Goal: Complete application form

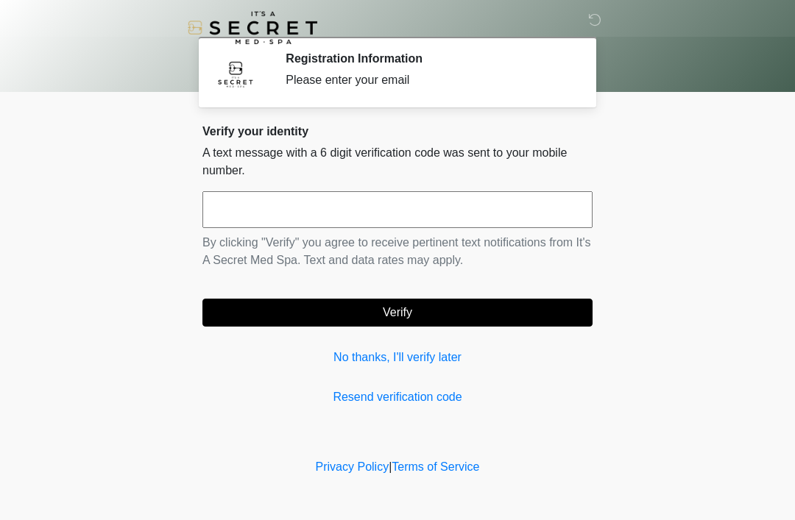
click at [339, 209] on input "text" at bounding box center [397, 209] width 390 height 37
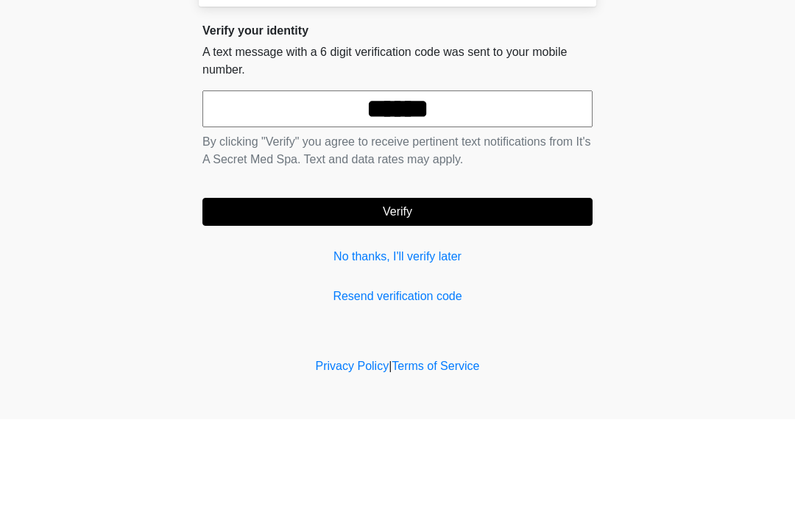
type input "******"
click at [389, 299] on button "Verify" at bounding box center [397, 313] width 390 height 28
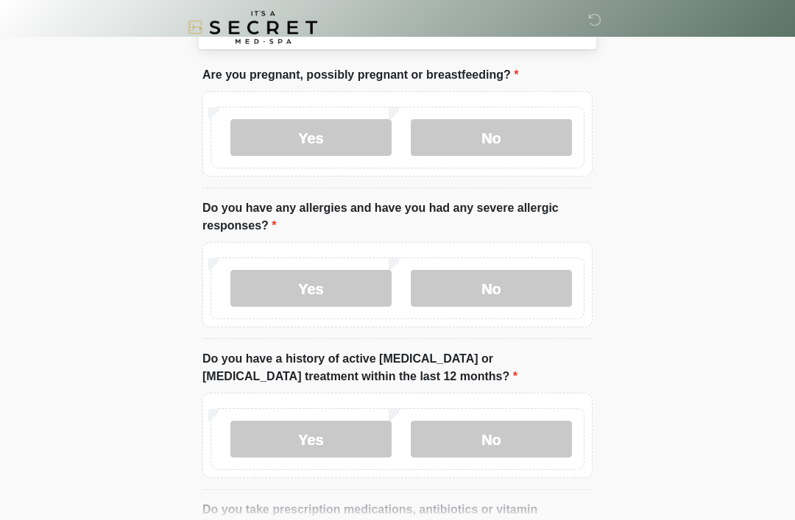
scroll to position [72, 0]
click at [478, 292] on label "No" at bounding box center [491, 288] width 161 height 37
click at [513, 131] on label "No" at bounding box center [491, 137] width 161 height 37
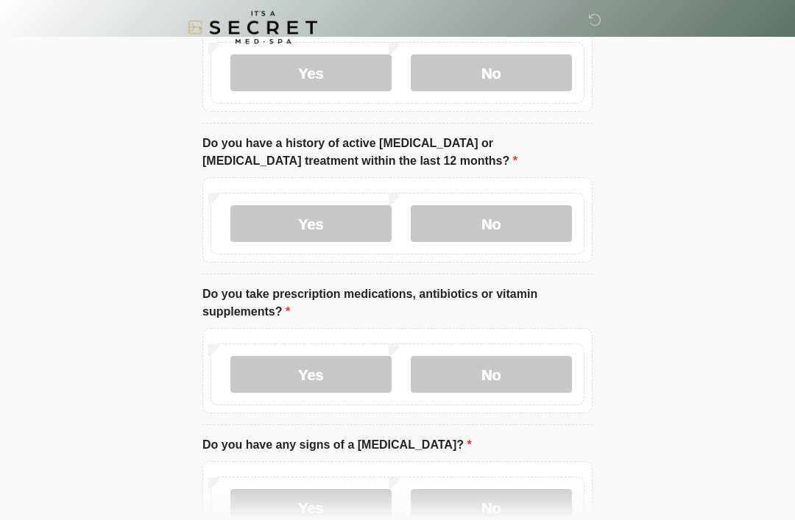
scroll to position [288, 0]
click at [510, 214] on label "No" at bounding box center [491, 223] width 161 height 37
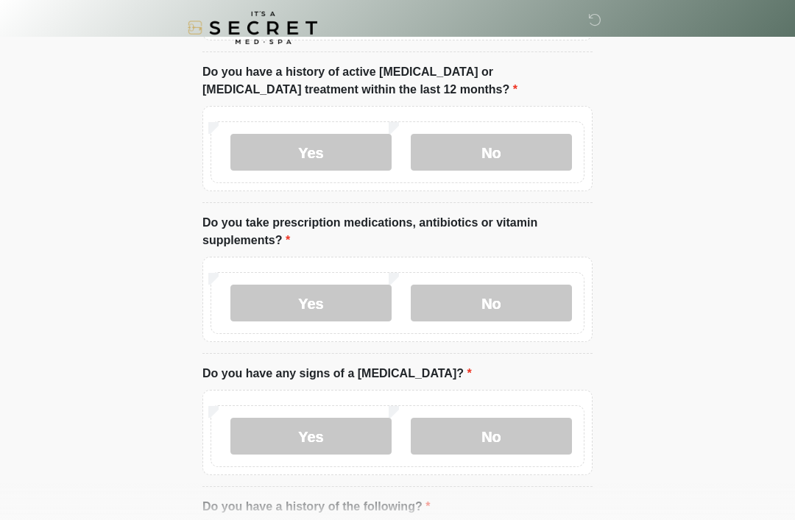
scroll to position [358, 0]
click at [518, 312] on label "No" at bounding box center [491, 303] width 161 height 37
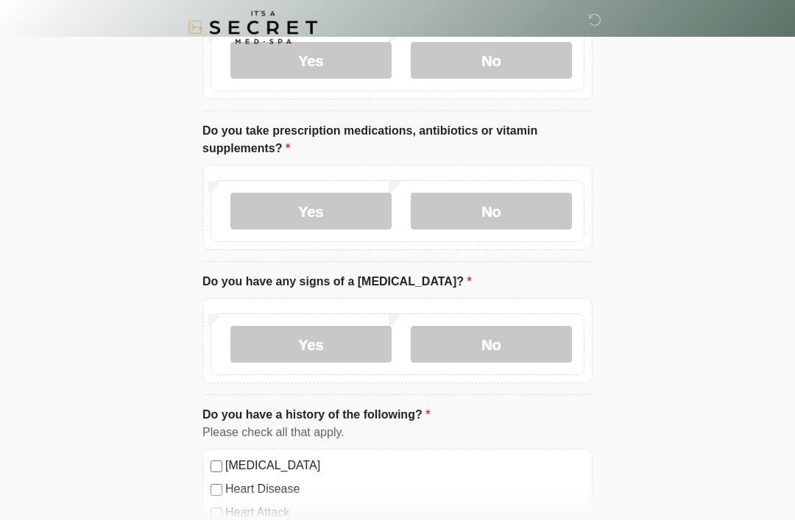
scroll to position [451, 0]
click at [332, 202] on label "Yes" at bounding box center [310, 211] width 161 height 37
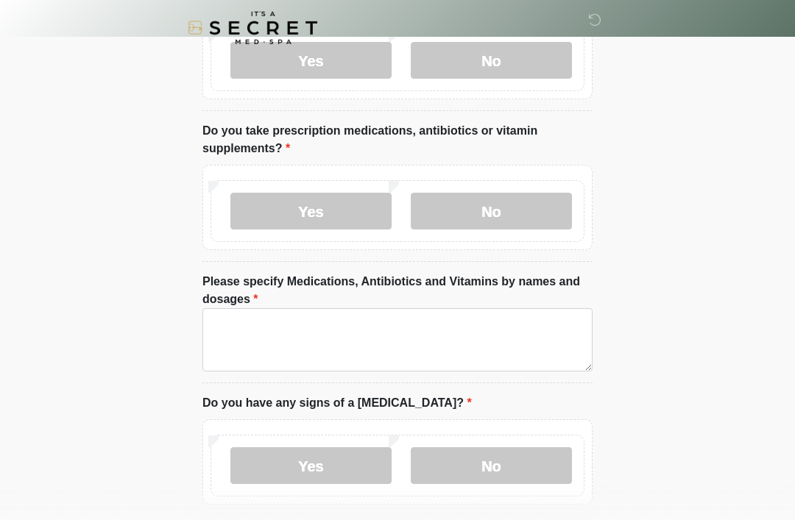
click at [473, 201] on label "No" at bounding box center [491, 211] width 161 height 37
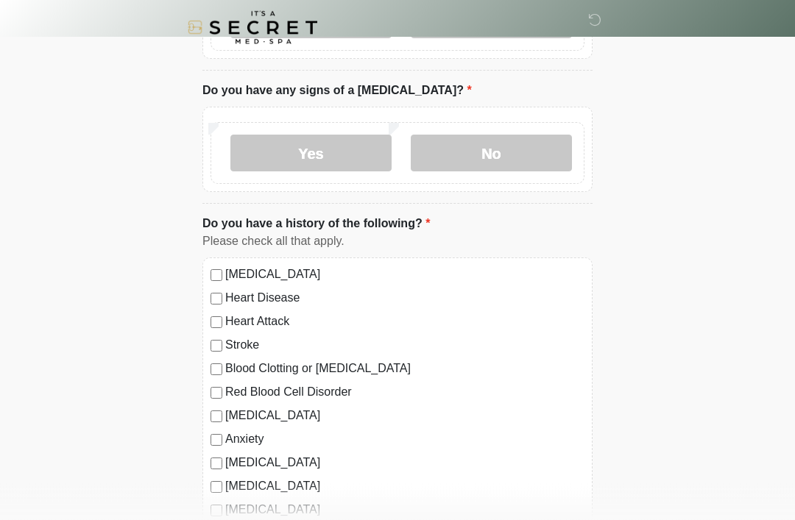
scroll to position [642, 0]
click at [528, 146] on label "No" at bounding box center [491, 153] width 161 height 37
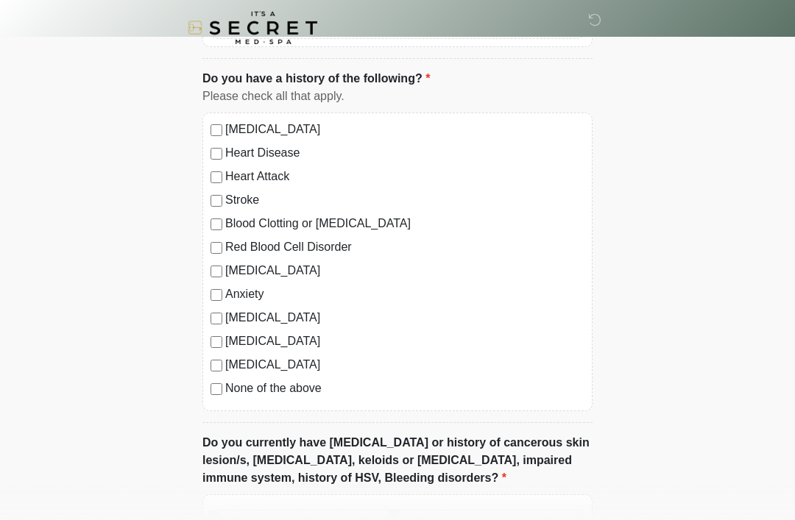
scroll to position [787, 0]
click at [311, 389] on label "None of the above" at bounding box center [404, 389] width 359 height 18
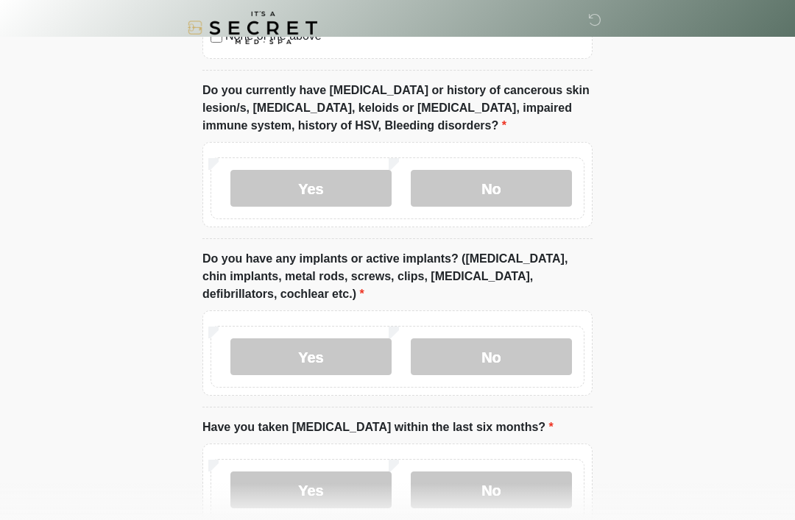
scroll to position [1140, 0]
click at [472, 174] on label "No" at bounding box center [491, 188] width 161 height 37
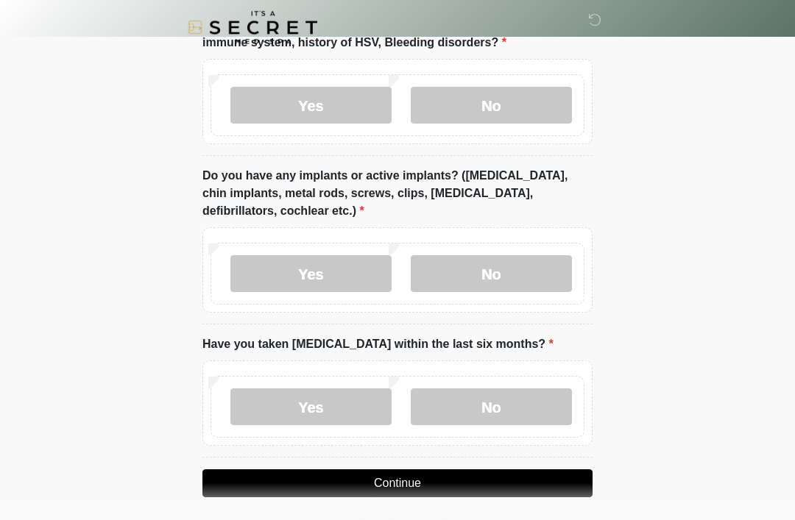
scroll to position [1230, 0]
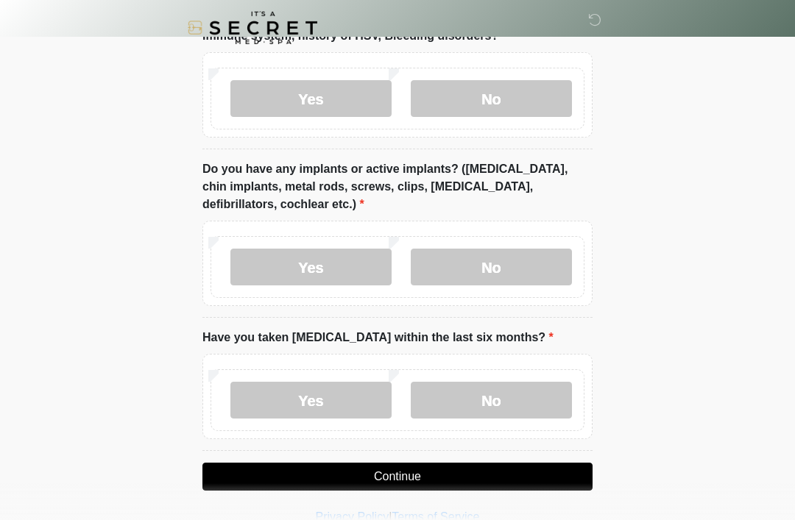
click at [477, 249] on label "No" at bounding box center [491, 267] width 161 height 37
click at [475, 382] on label "No" at bounding box center [491, 400] width 161 height 37
click at [391, 480] on button "Continue" at bounding box center [397, 477] width 390 height 28
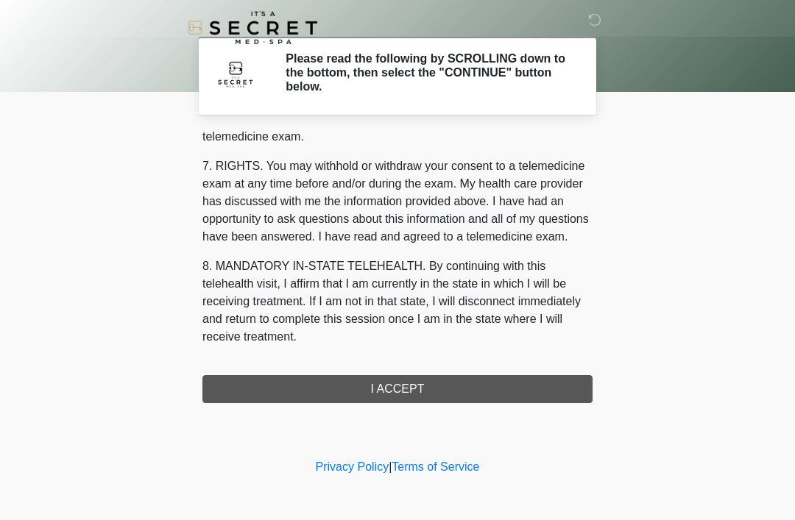
scroll to position [628, 0]
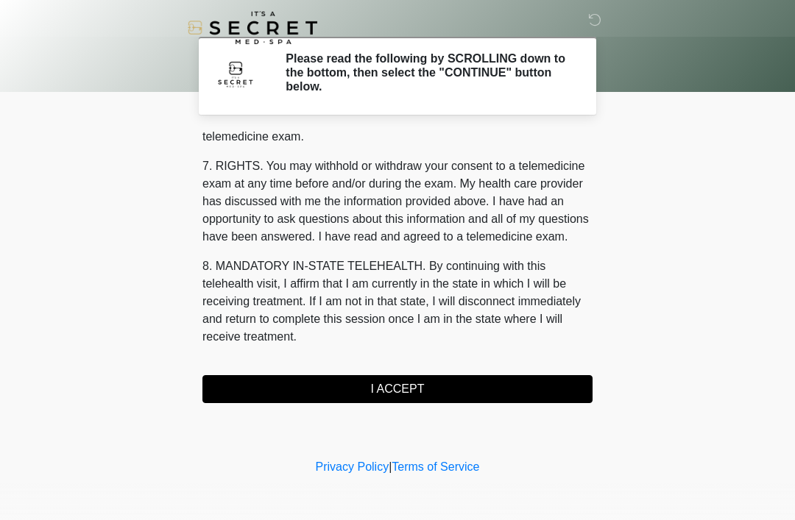
click at [389, 386] on button "I ACCEPT" at bounding box center [397, 389] width 390 height 28
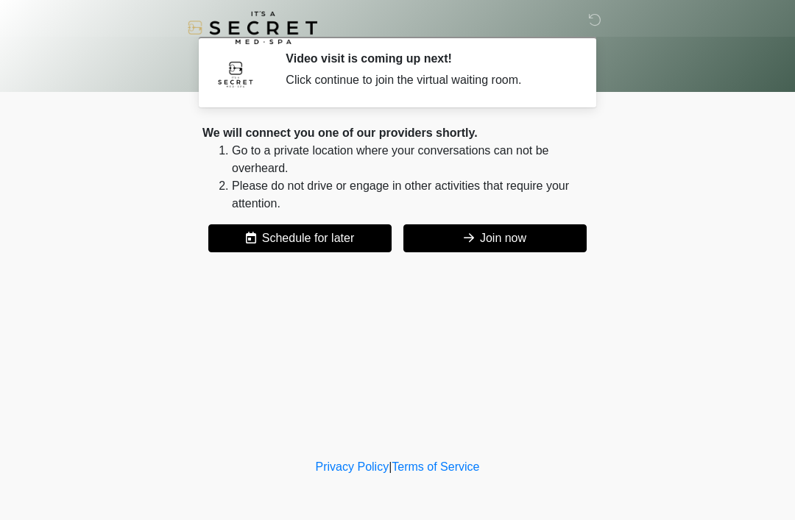
click at [489, 239] on button "Join now" at bounding box center [494, 238] width 183 height 28
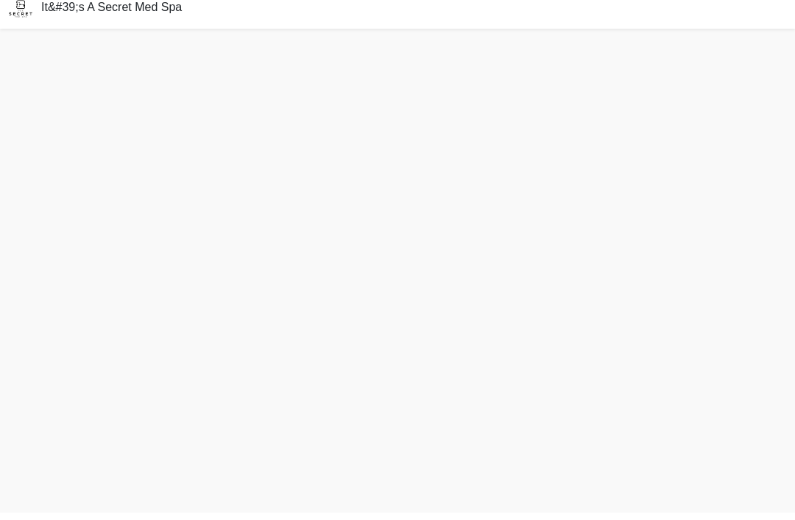
scroll to position [4, 0]
